Goal: Information Seeking & Learning: Check status

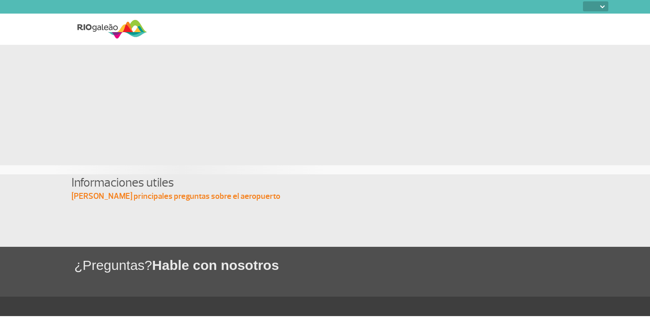
select select
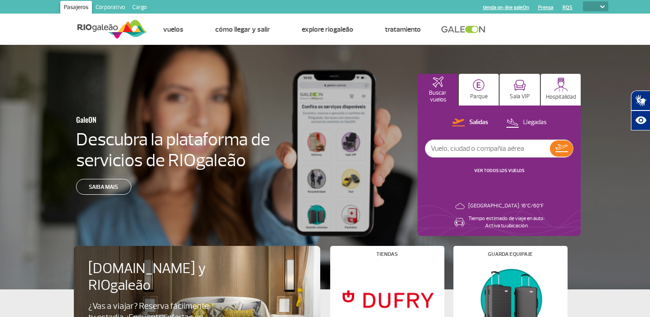
click at [504, 144] on input "text" at bounding box center [488, 148] width 125 height 17
type input "[GEOGRAPHIC_DATA]"
click at [560, 145] on img at bounding box center [562, 149] width 13 height 8
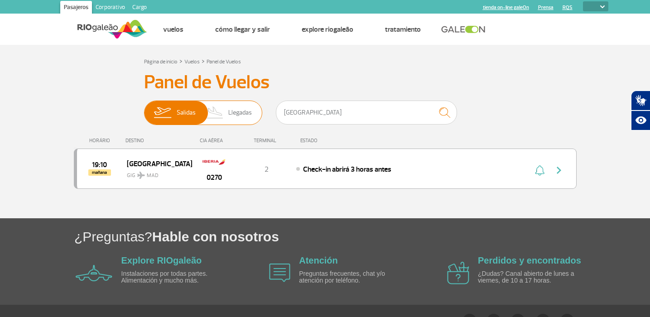
click at [171, 113] on img at bounding box center [162, 113] width 29 height 24
click at [144, 108] on input "Salidas Llegadas" at bounding box center [144, 108] width 0 height 0
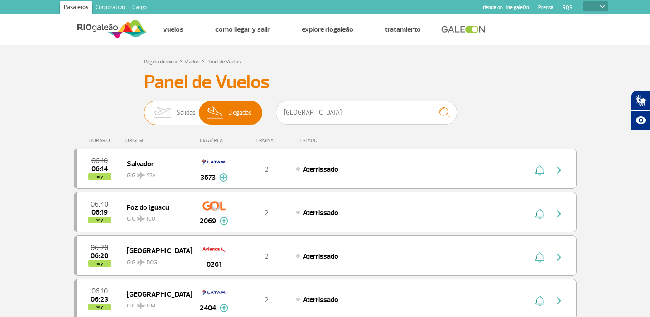
click at [165, 114] on img at bounding box center [162, 113] width 29 height 24
click at [144, 108] on input "Salidas Llegadas" at bounding box center [144, 108] width 0 height 0
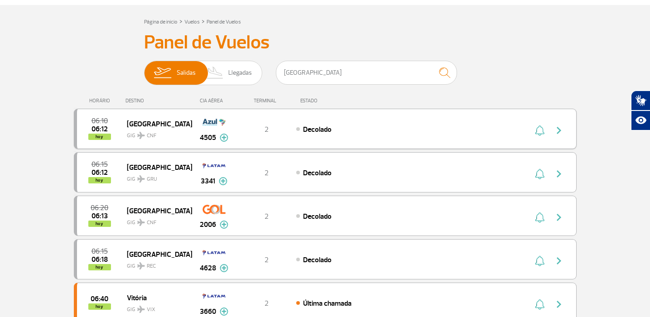
scroll to position [44, 0]
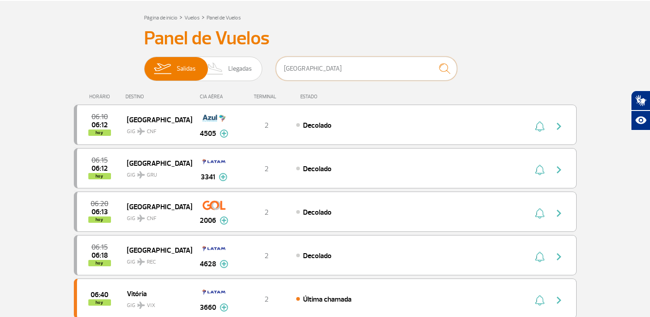
click at [311, 71] on input "[GEOGRAPHIC_DATA]" at bounding box center [366, 69] width 181 height 24
type input "m"
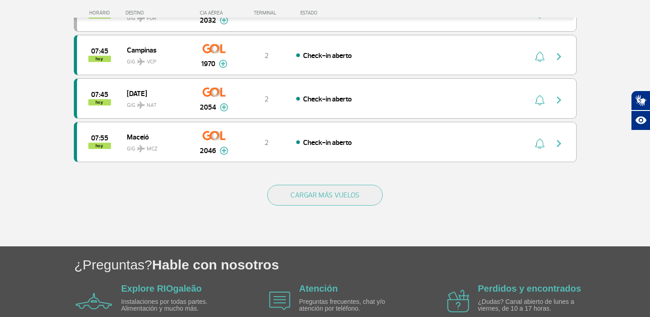
scroll to position [868, 0]
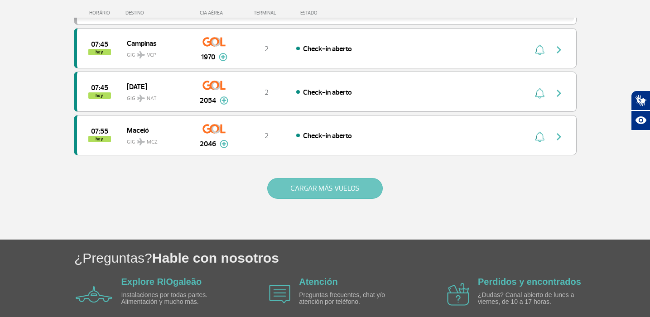
click at [311, 193] on button "CARGAR MÁS VUELOS" at bounding box center [325, 188] width 116 height 21
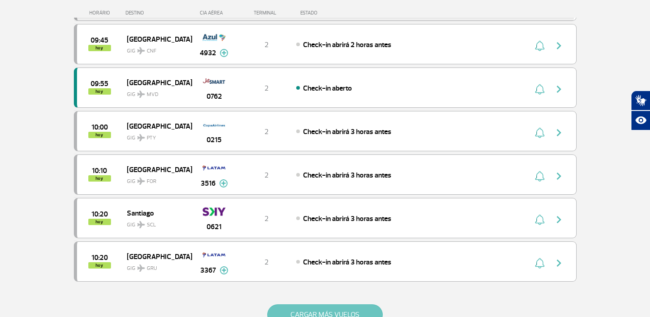
scroll to position [1781, 0]
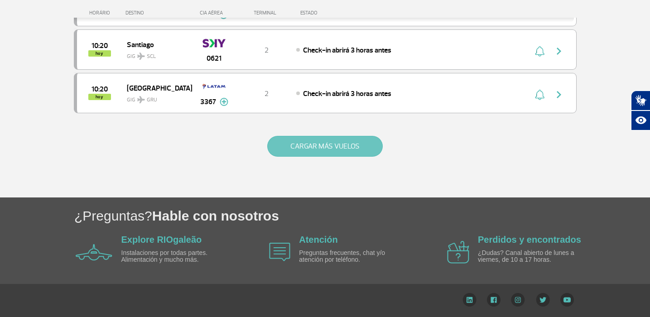
click at [332, 153] on button "CARGAR MÁS VUELOS" at bounding box center [325, 146] width 116 height 21
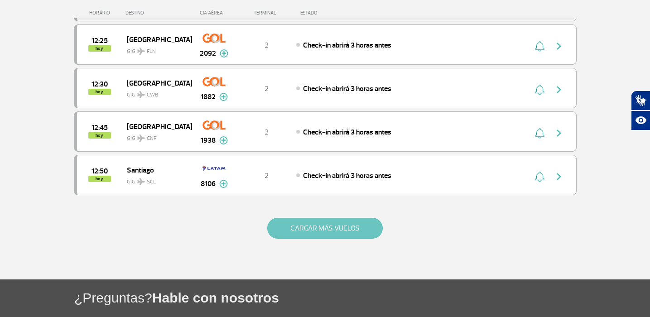
scroll to position [2651, 0]
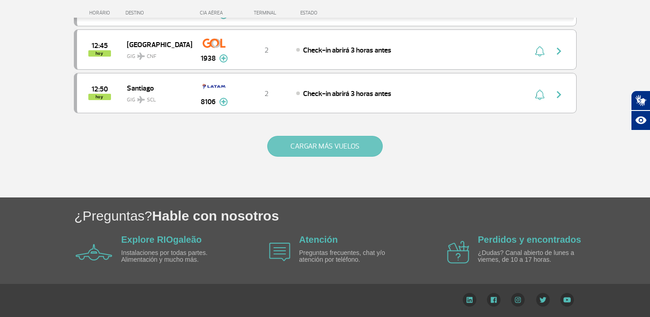
click at [333, 148] on button "CARGAR MÁS VUELOS" at bounding box center [325, 146] width 116 height 21
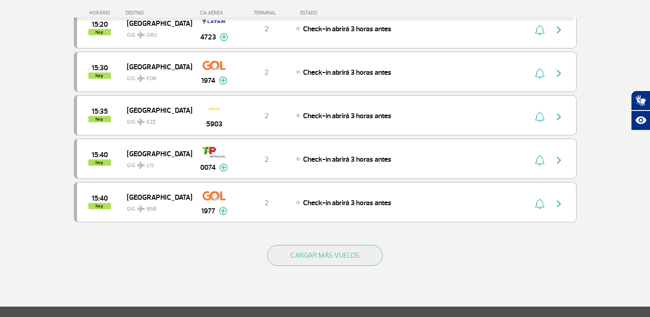
scroll to position [3515, 0]
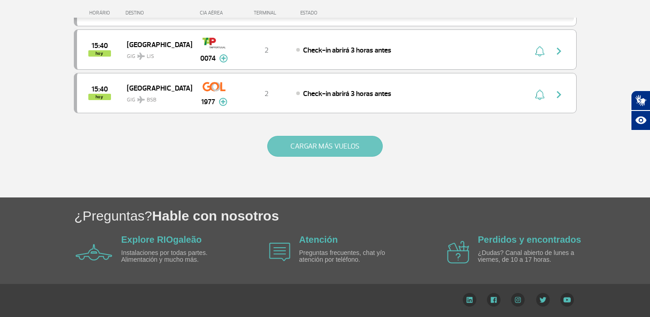
click at [334, 146] on button "CARGAR MÁS VUELOS" at bounding box center [325, 146] width 116 height 21
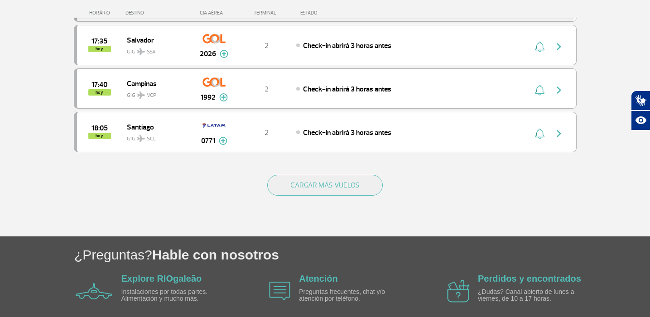
scroll to position [4386, 0]
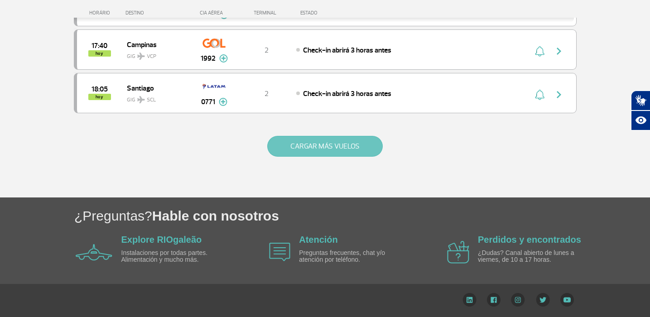
click at [334, 146] on button "CARGAR MÁS VUELOS" at bounding box center [325, 146] width 116 height 21
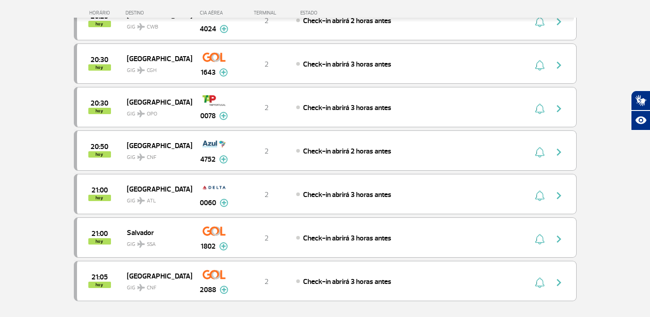
scroll to position [5256, 0]
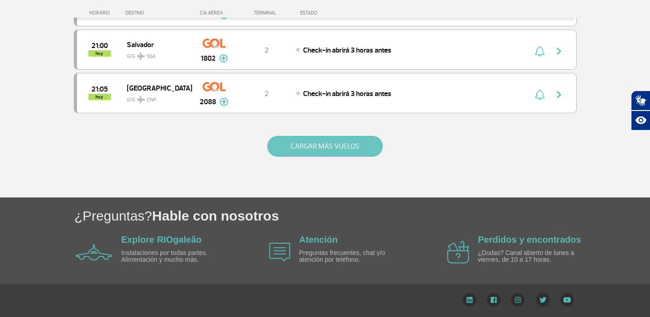
click at [334, 146] on button "CARGAR MÁS VUELOS" at bounding box center [325, 146] width 116 height 21
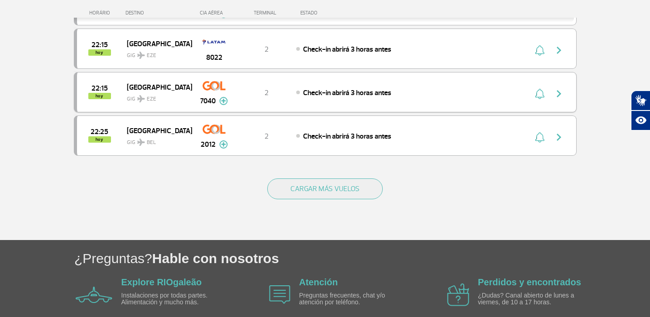
scroll to position [6126, 0]
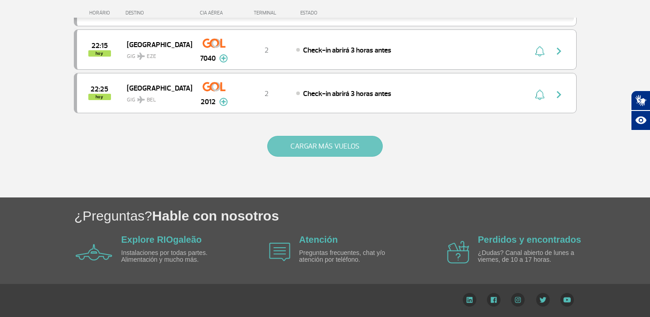
click at [331, 145] on button "CARGAR MÁS VUELOS" at bounding box center [325, 146] width 116 height 21
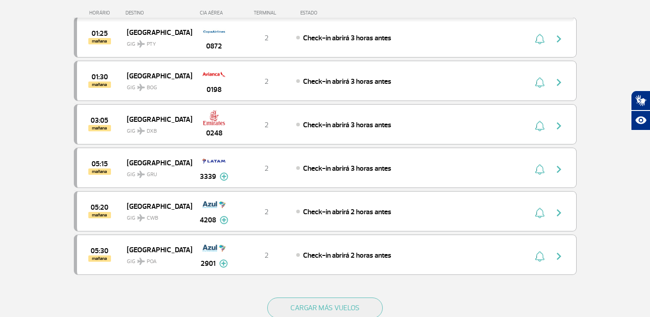
scroll to position [6996, 0]
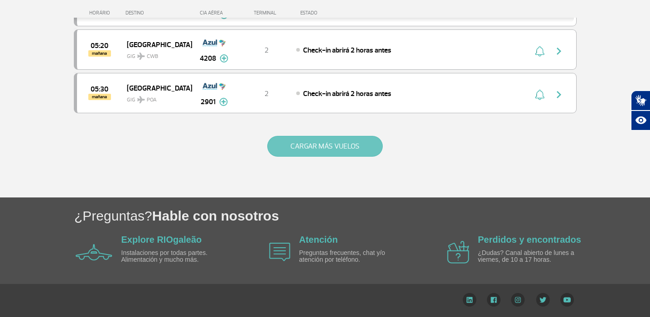
click at [329, 145] on button "CARGAR MÁS VUELOS" at bounding box center [325, 146] width 116 height 21
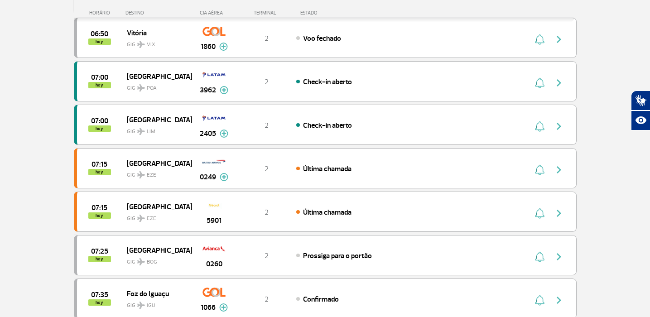
scroll to position [0, 0]
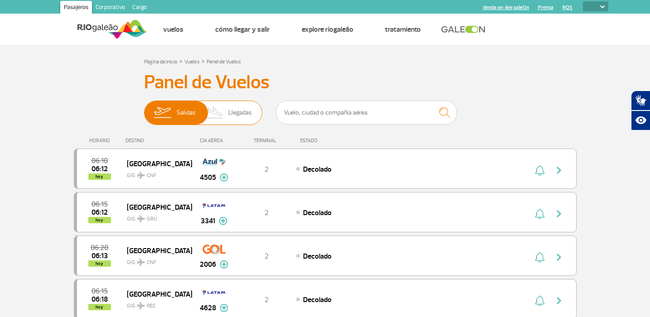
click at [238, 110] on span "Llegadas" at bounding box center [240, 113] width 24 height 24
click at [144, 108] on input "Salidas Llegadas" at bounding box center [144, 108] width 0 height 0
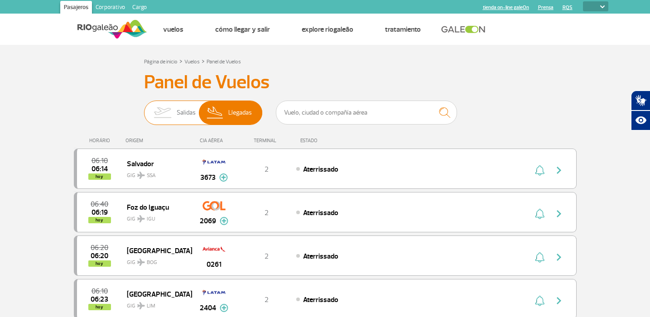
click at [170, 114] on img at bounding box center [162, 113] width 29 height 24
click at [144, 108] on input "Salidas Llegadas" at bounding box center [144, 108] width 0 height 0
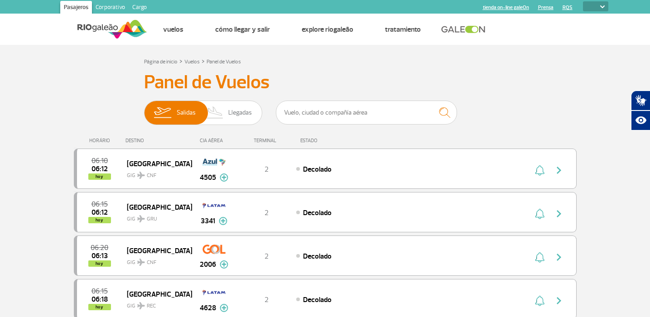
click at [601, 9] on select "PT ENG ESP" at bounding box center [595, 6] width 25 height 10
select select "es"
click at [583, 1] on select "PT ENG ESP" at bounding box center [595, 6] width 25 height 10
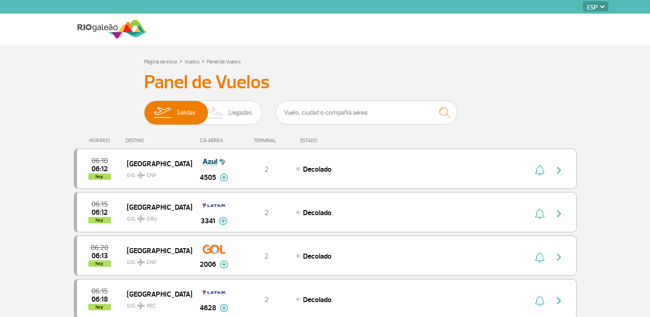
select select "es"
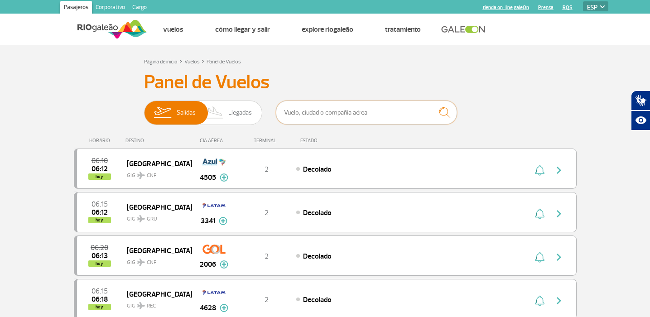
click at [341, 115] on input "text" at bounding box center [366, 113] width 181 height 24
type input "[GEOGRAPHIC_DATA]"
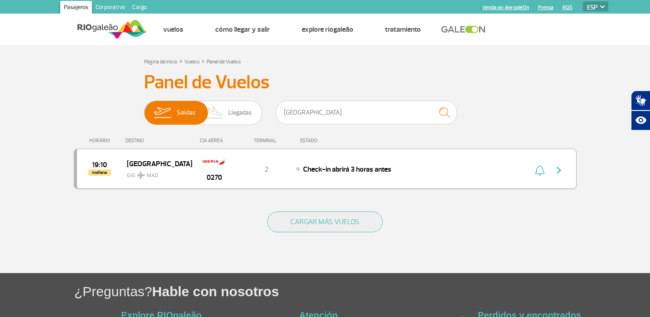
click at [144, 162] on span "[GEOGRAPHIC_DATA]" at bounding box center [156, 164] width 58 height 12
